Goal: Check status: Check status

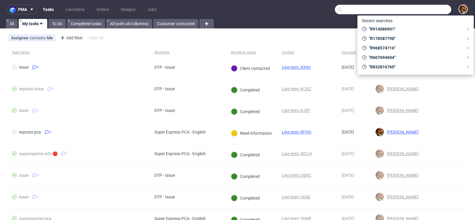
click at [413, 13] on input "text" at bounding box center [393, 9] width 116 height 9
paste input "R914086901"
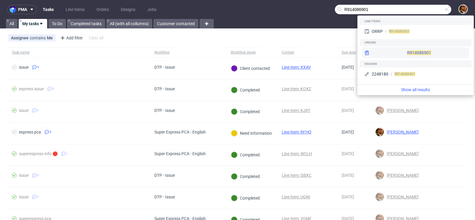
type input "R914086901"
click at [397, 56] on div "R914086901" at bounding box center [415, 52] width 107 height 11
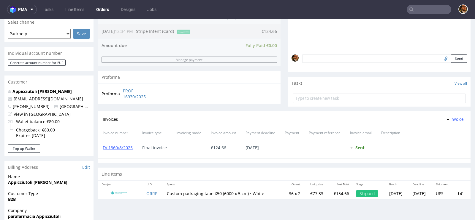
scroll to position [152, 0]
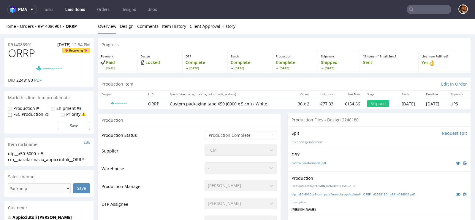
click at [154, 104] on td "ORRP" at bounding box center [155, 103] width 22 height 11
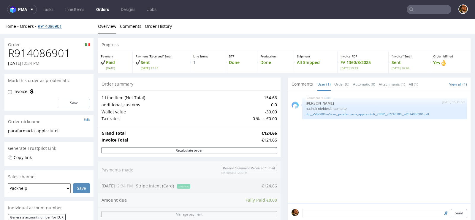
click at [45, 27] on link "R914086901" at bounding box center [50, 26] width 24 height 6
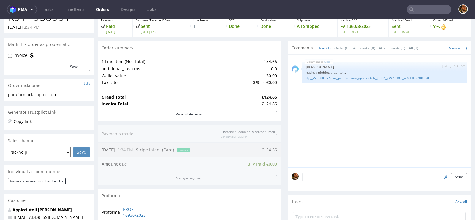
scroll to position [82, 0]
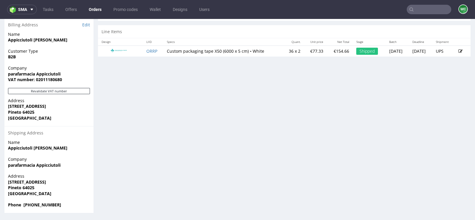
scroll to position [1, 0]
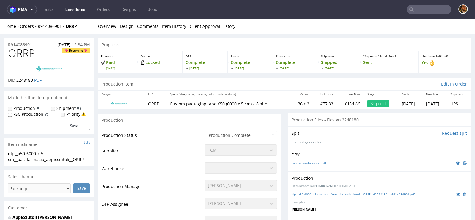
click at [128, 27] on link "Design" at bounding box center [127, 26] width 14 height 15
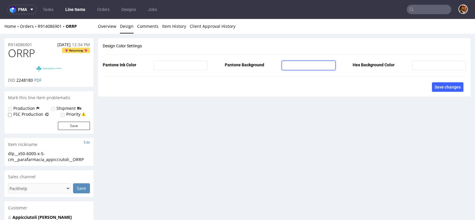
click at [293, 64] on input "text" at bounding box center [308, 65] width 54 height 9
click at [209, 29] on link "Client Approval History" at bounding box center [213, 26] width 46 height 15
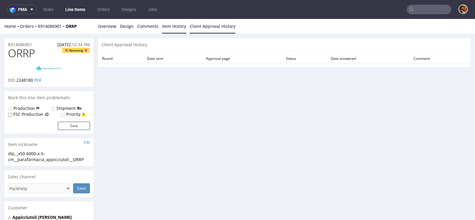
click at [168, 28] on link "Item History" at bounding box center [174, 26] width 24 height 15
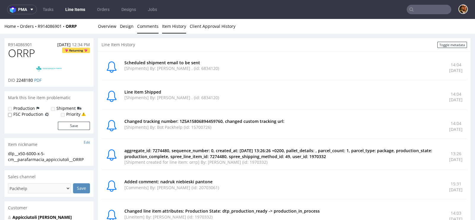
click at [144, 27] on link "Comments" at bounding box center [147, 26] width 21 height 15
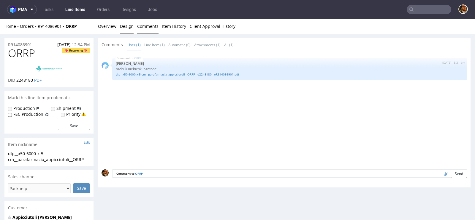
click at [122, 28] on link "Design" at bounding box center [127, 26] width 14 height 15
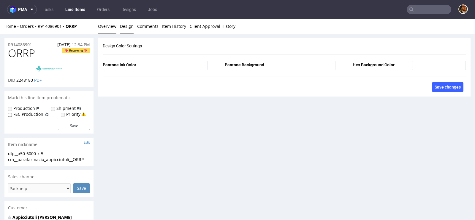
click at [98, 27] on link "Overview" at bounding box center [107, 26] width 18 height 15
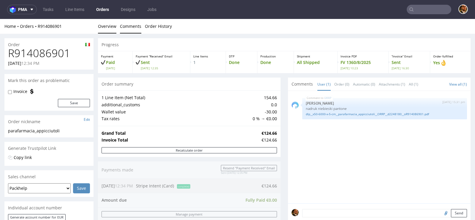
click at [134, 26] on link "Comments" at bounding box center [130, 26] width 21 height 15
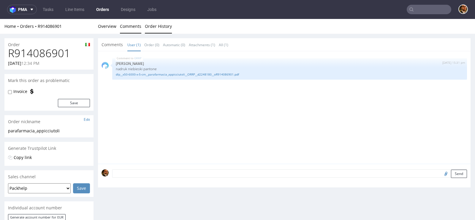
click at [157, 26] on link "Order History" at bounding box center [158, 26] width 27 height 15
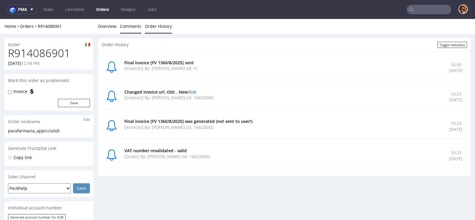
click at [132, 29] on link "Comments" at bounding box center [130, 26] width 21 height 15
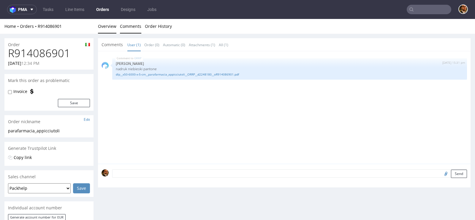
click at [110, 29] on link "Overview" at bounding box center [107, 26] width 18 height 15
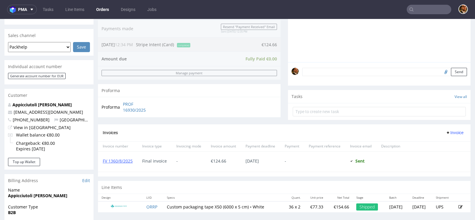
scroll to position [297, 0]
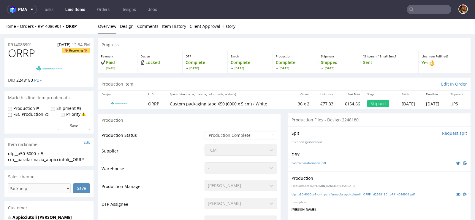
click at [148, 64] on p "Locked" at bounding box center [159, 63] width 39 height 6
click at [158, 62] on p "Locked" at bounding box center [159, 63] width 39 height 6
drag, startPoint x: 147, startPoint y: 61, endPoint x: 166, endPoint y: 61, distance: 19.6
click at [166, 61] on p "Locked" at bounding box center [159, 63] width 39 height 6
click at [170, 63] on p "Locked" at bounding box center [159, 63] width 39 height 6
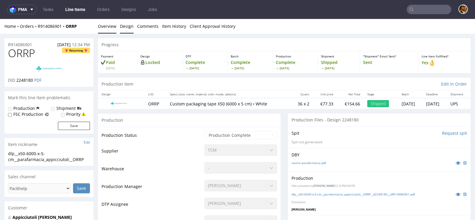
click at [125, 26] on link "Design" at bounding box center [127, 26] width 14 height 15
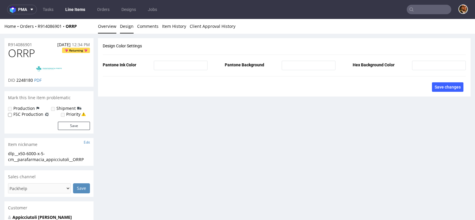
click at [111, 27] on link "Overview" at bounding box center [107, 26] width 18 height 15
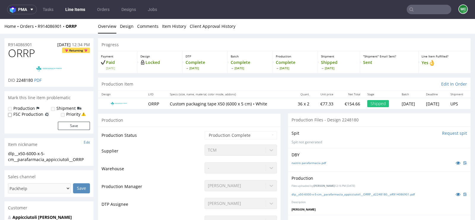
click at [149, 63] on p "Locked" at bounding box center [159, 63] width 39 height 6
click at [157, 63] on p "Locked" at bounding box center [159, 63] width 39 height 6
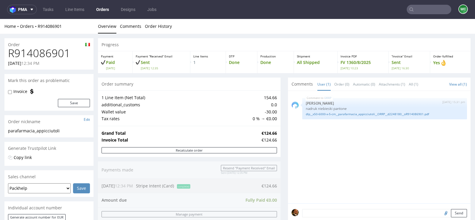
scroll to position [297, 0]
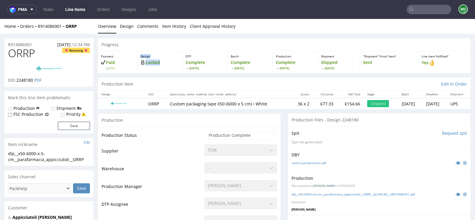
drag, startPoint x: 165, startPoint y: 62, endPoint x: 146, endPoint y: 58, distance: 20.3
click at [146, 58] on div "Design Locked" at bounding box center [159, 62] width 45 height 22
